Goal: Use online tool/utility: Utilize a website feature to perform a specific function

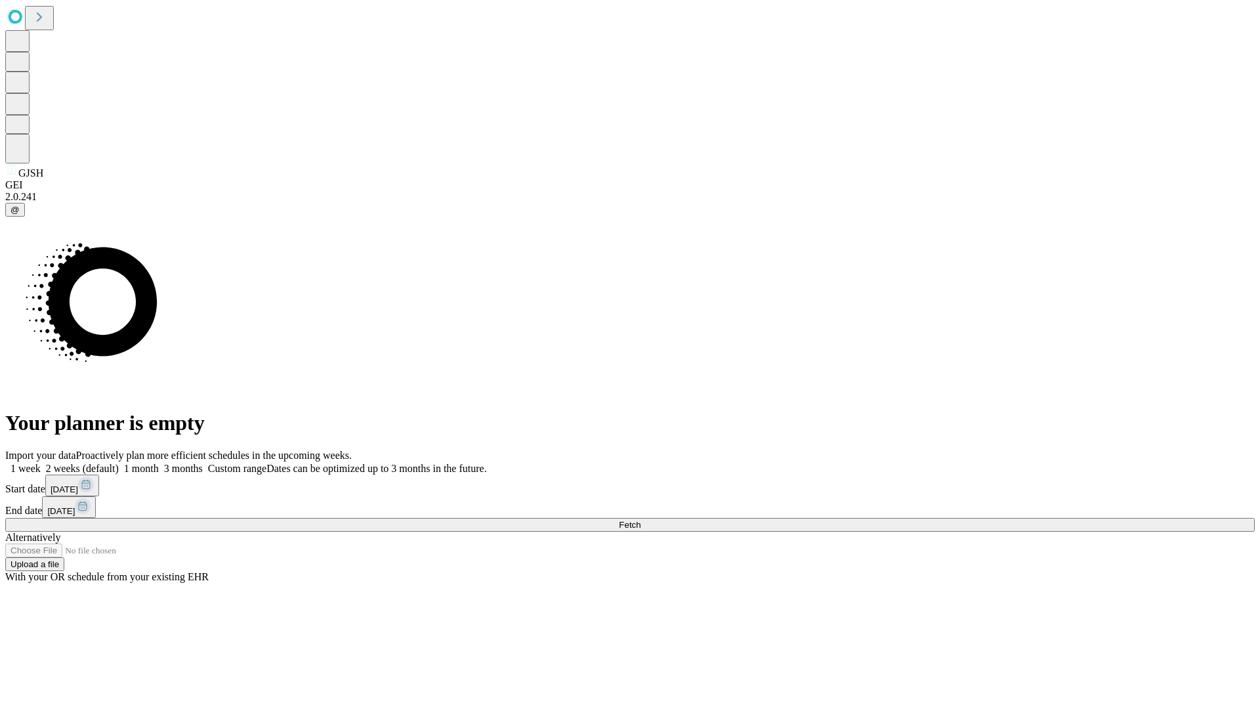
click at [641, 520] on span "Fetch" at bounding box center [630, 525] width 22 height 10
